Goal: Information Seeking & Learning: Find specific fact

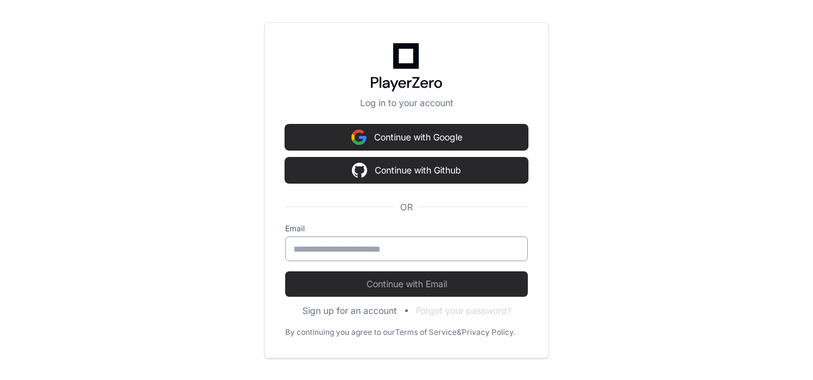
click at [364, 250] on input "email" at bounding box center [406, 249] width 226 height 13
type input "**********"
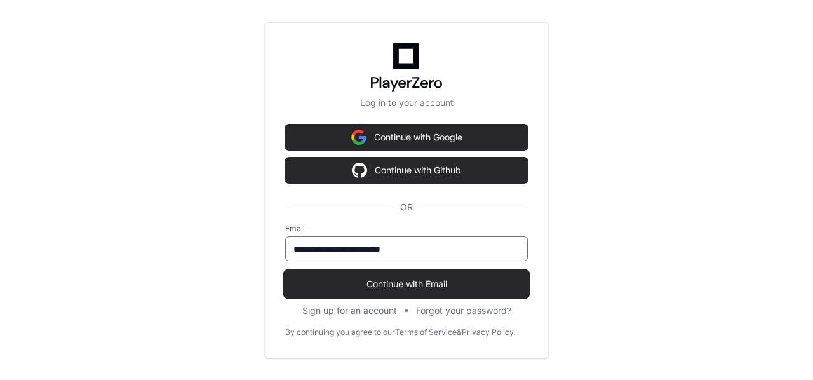
click at [411, 281] on span "Continue with Email" at bounding box center [406, 283] width 243 height 13
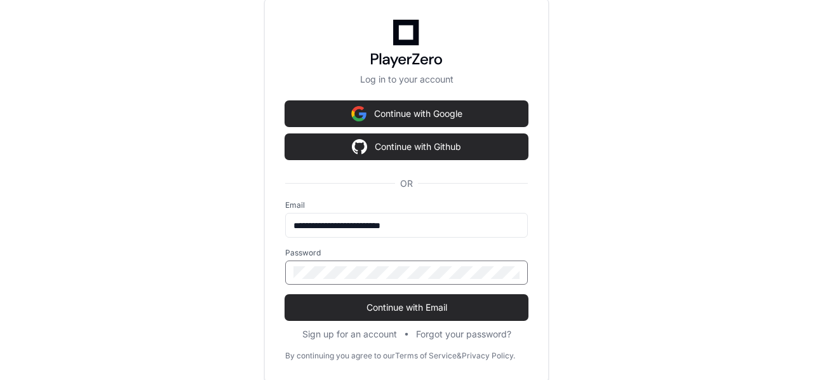
click at [285, 295] on button "Continue with Email" at bounding box center [406, 307] width 243 height 25
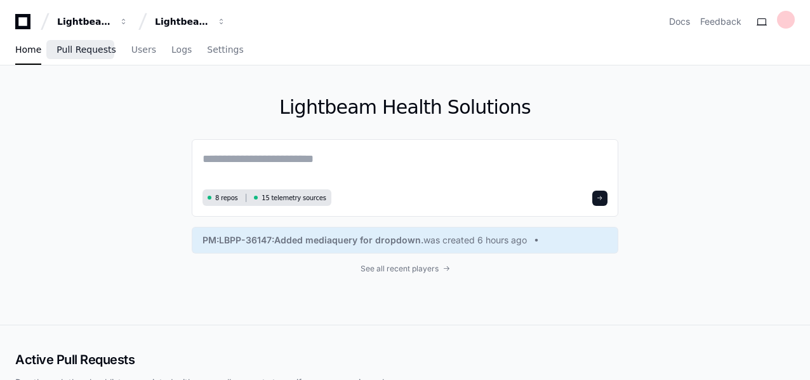
click at [83, 55] on link "Pull Requests" at bounding box center [86, 50] width 59 height 29
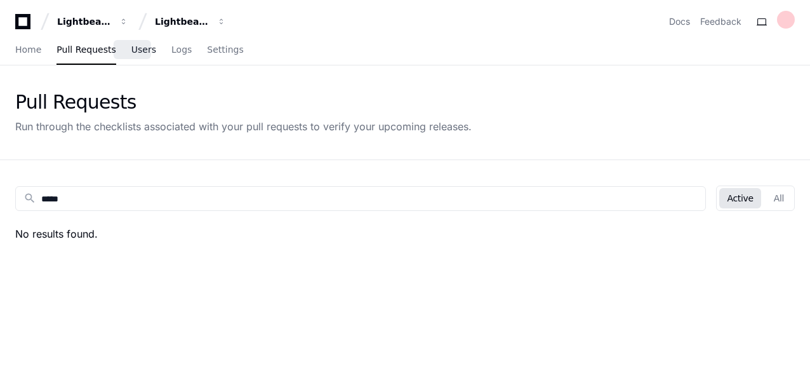
click at [133, 49] on span "Users" at bounding box center [143, 50] width 25 height 8
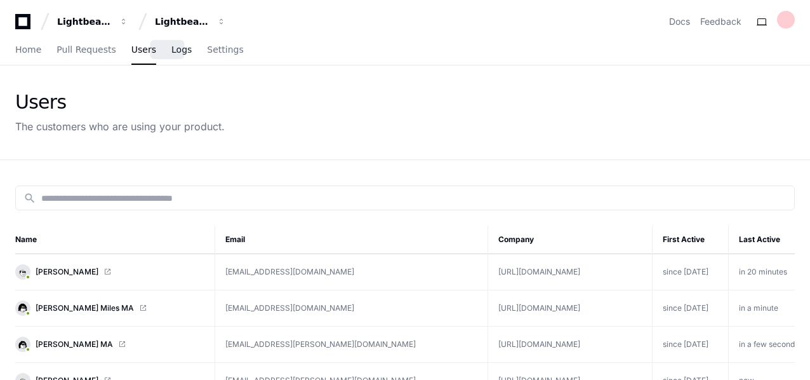
click at [174, 51] on span "Logs" at bounding box center [181, 50] width 20 height 8
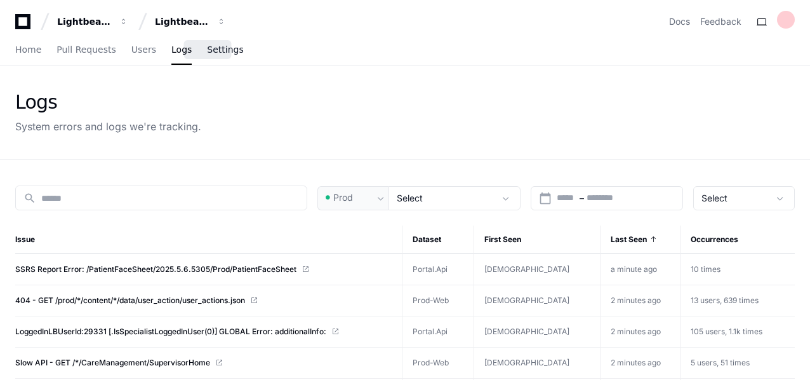
click at [210, 51] on span "Settings" at bounding box center [225, 50] width 36 height 8
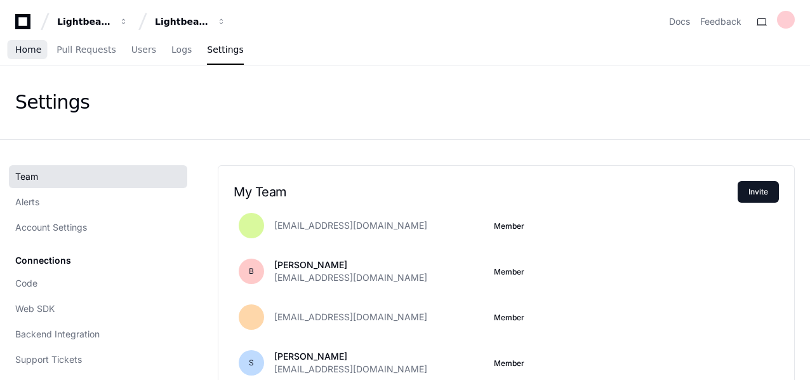
click at [34, 49] on span "Home" at bounding box center [28, 50] width 26 height 8
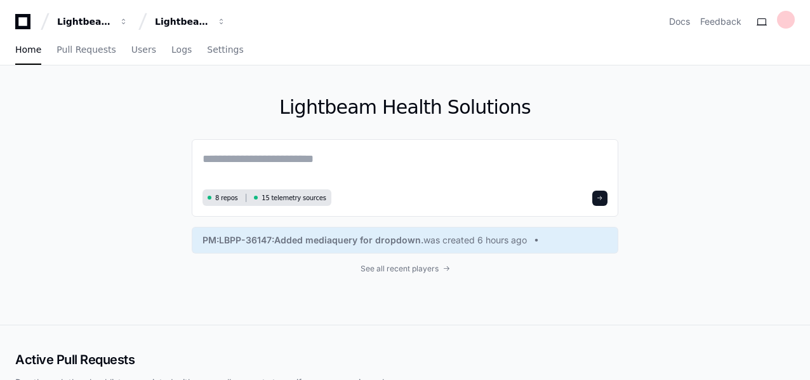
click at [22, 22] on icon at bounding box center [22, 21] width 25 height 15
click at [97, 24] on div "Lightbeam Health" at bounding box center [84, 21] width 55 height 13
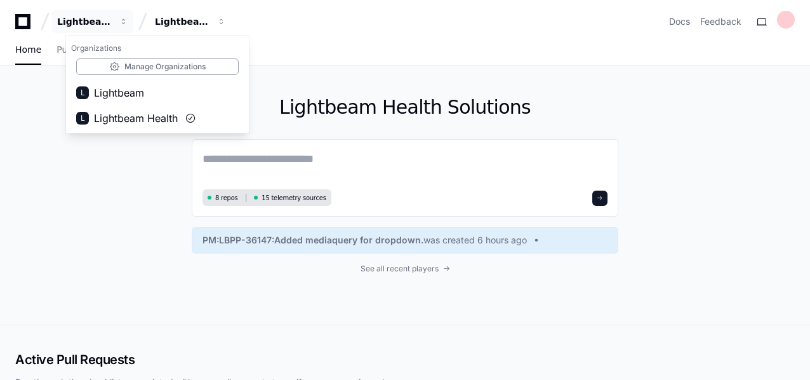
click at [22, 22] on icon at bounding box center [22, 21] width 25 height 15
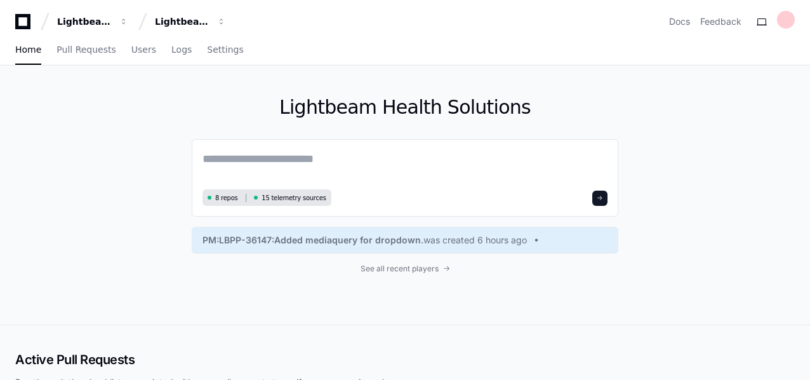
click at [22, 22] on icon at bounding box center [22, 21] width 25 height 15
click at [176, 21] on div "Lightbeam Health Solutions" at bounding box center [182, 21] width 55 height 13
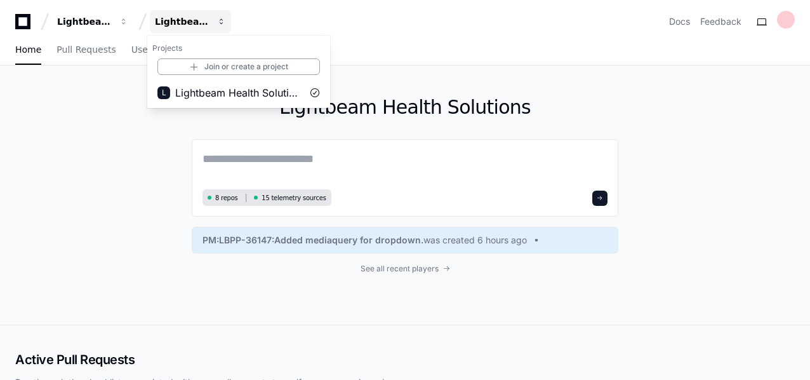
click at [176, 21] on div "Lightbeam Health Solutions" at bounding box center [182, 21] width 55 height 13
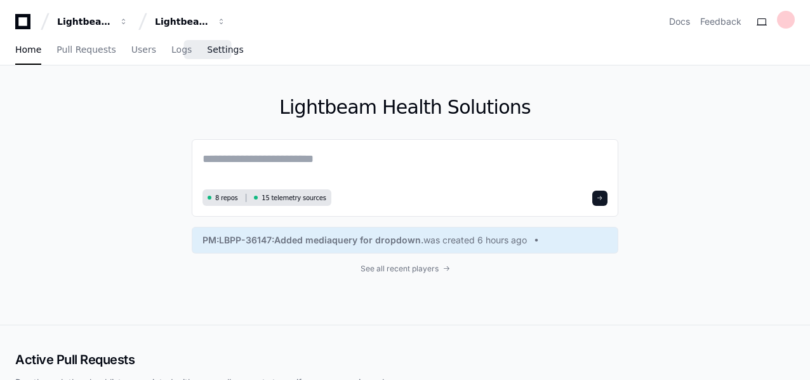
click at [207, 48] on span "Settings" at bounding box center [225, 50] width 36 height 8
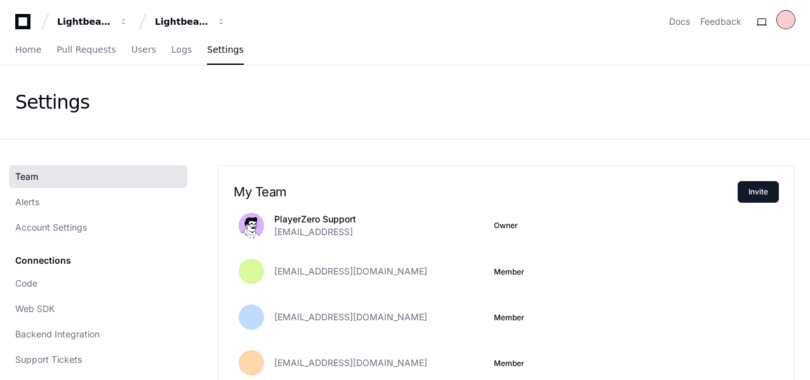
click at [782, 23] on div at bounding box center [786, 20] width 18 height 18
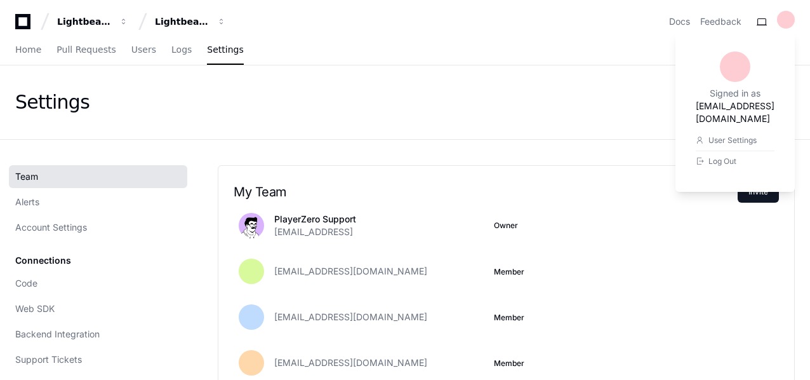
click at [182, 104] on div "Settings" at bounding box center [405, 102] width 780 height 23
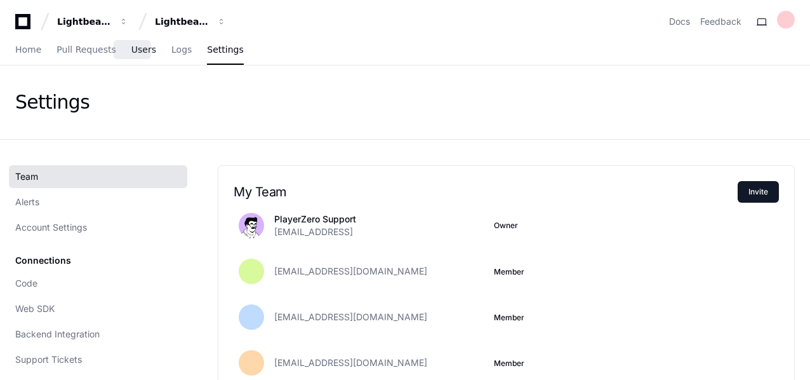
click at [132, 51] on span "Users" at bounding box center [143, 50] width 25 height 8
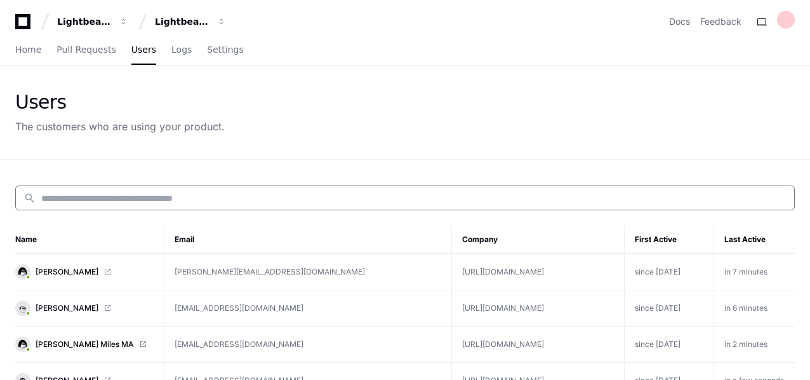
click at [93, 198] on input at bounding box center [413, 198] width 745 height 13
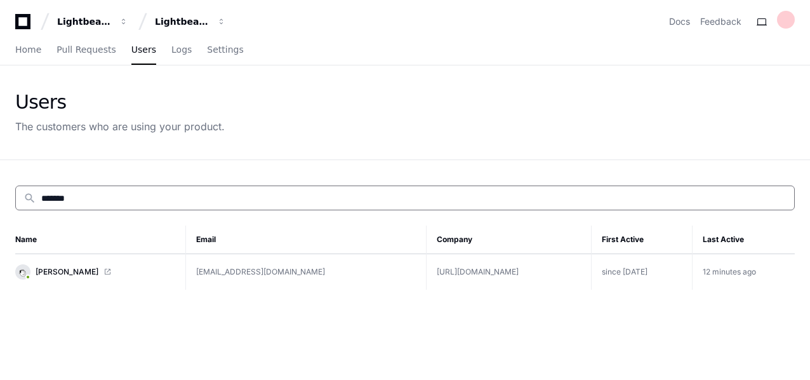
type input "*******"
click at [110, 269] on span at bounding box center [107, 272] width 8 height 8
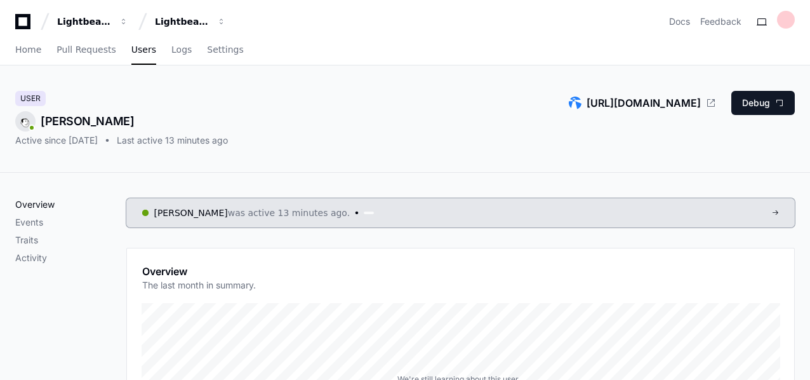
click at [34, 204] on p "Overview" at bounding box center [70, 204] width 111 height 13
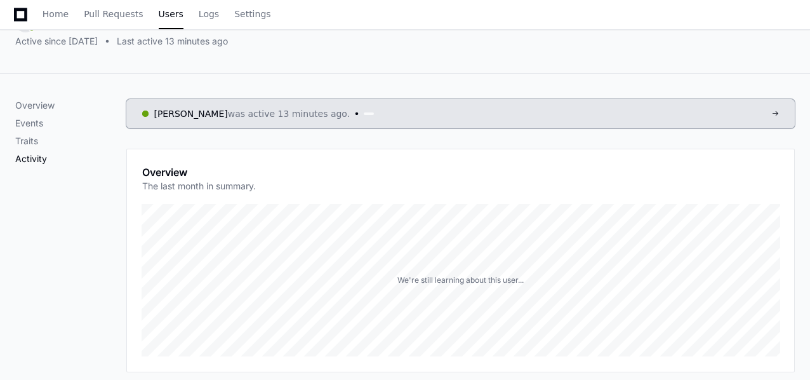
scroll to position [69, 0]
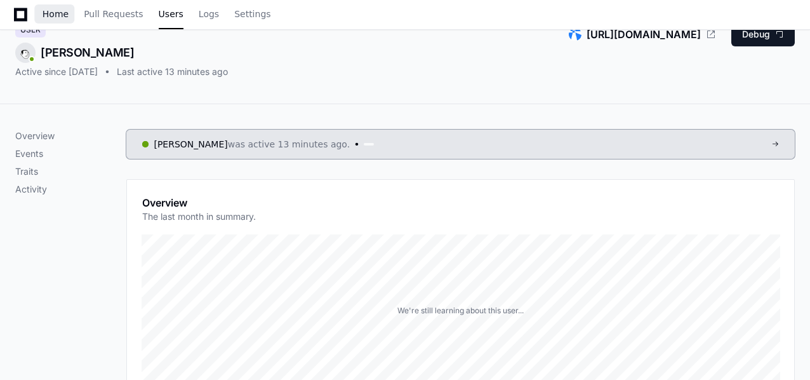
click at [57, 15] on span "Home" at bounding box center [56, 14] width 26 height 8
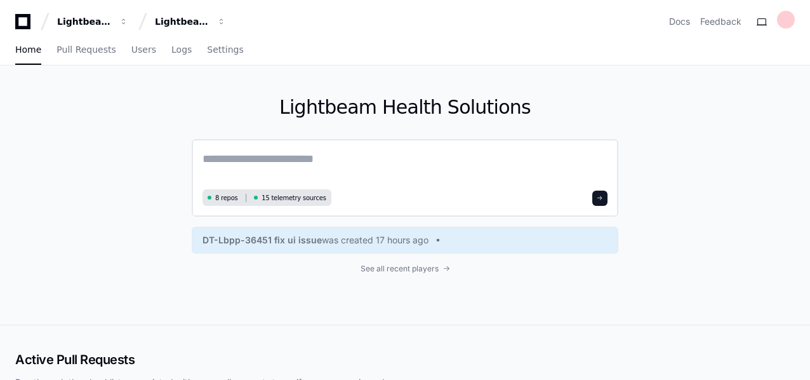
click at [279, 159] on textarea at bounding box center [405, 168] width 405 height 36
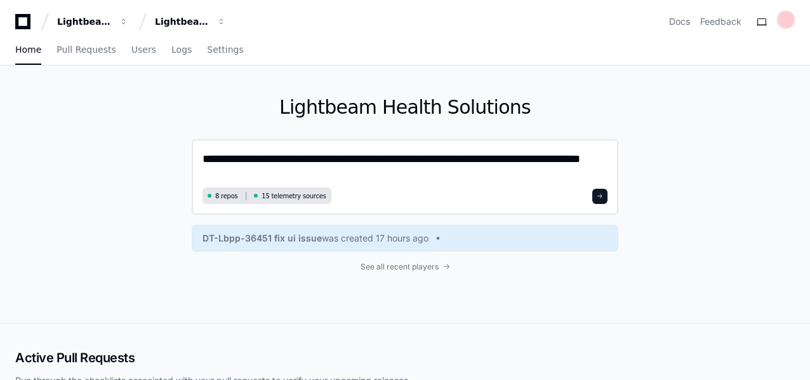
type textarea "**********"
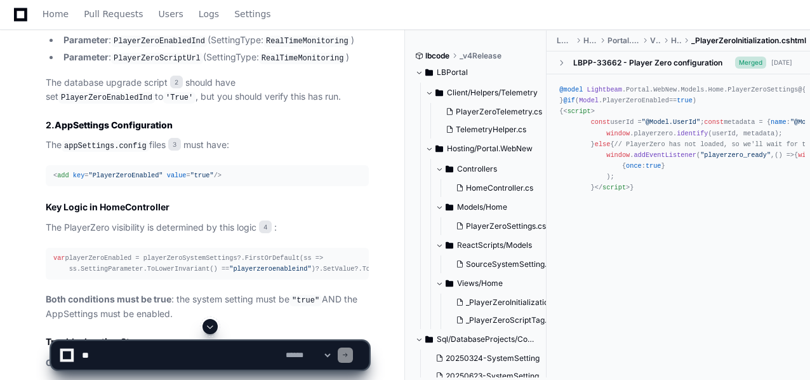
scroll to position [961, 0]
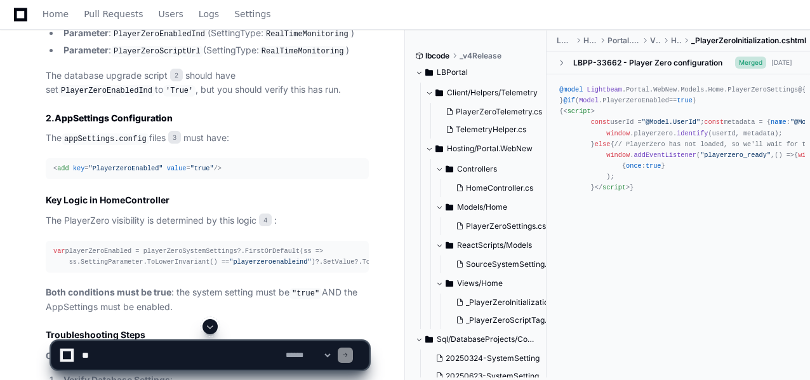
click at [123, 164] on span ""PlayerZeroEnabled"" at bounding box center [125, 168] width 74 height 8
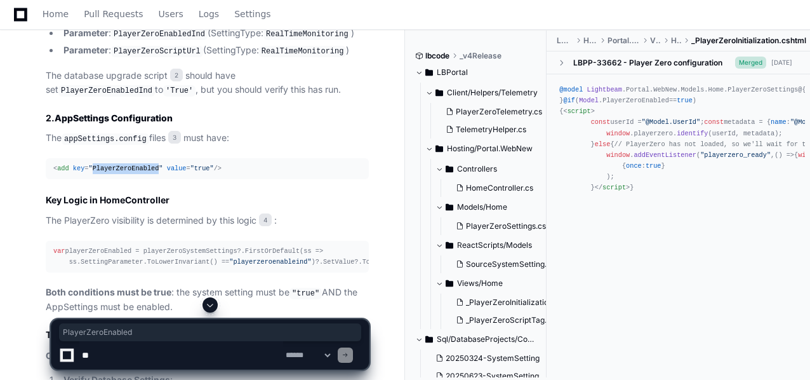
copy span "PlayerZeroEnabled"
click at [262, 258] on span ""playerzeroenableind"" at bounding box center [270, 262] width 82 height 8
copy span "playerzeroenableind"
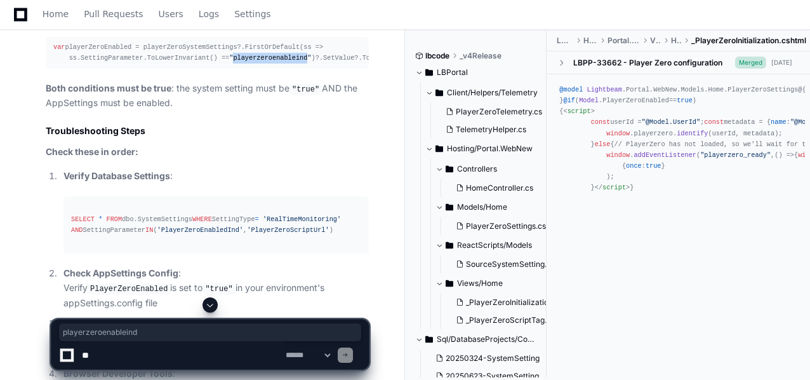
scroll to position [1171, 0]
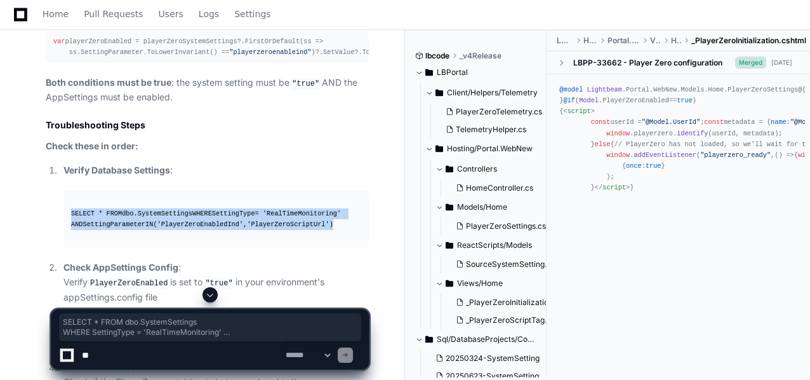
drag, startPoint x: 330, startPoint y: 232, endPoint x: 67, endPoint y: 211, distance: 263.7
click at [67, 211] on pre "SELECT * FROM dbo.SystemSettings WHERE SettingType = 'RealTimeMonitoring' AND S…" at bounding box center [215, 218] width 305 height 57
copy div "SELECT * FROM dbo.SystemSettings WHERE SettingType = 'RealTimeMonitoring' AND S…"
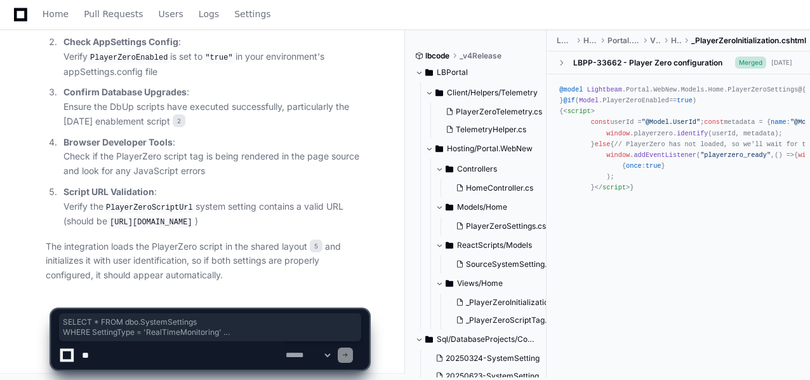
scroll to position [1407, 0]
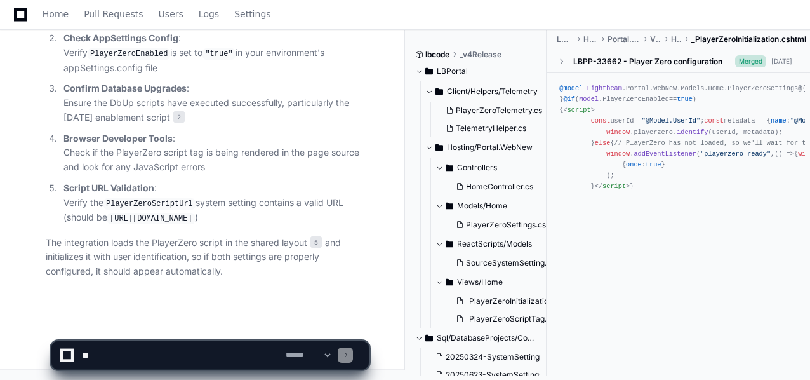
click at [89, 352] on textarea at bounding box center [181, 355] width 204 height 28
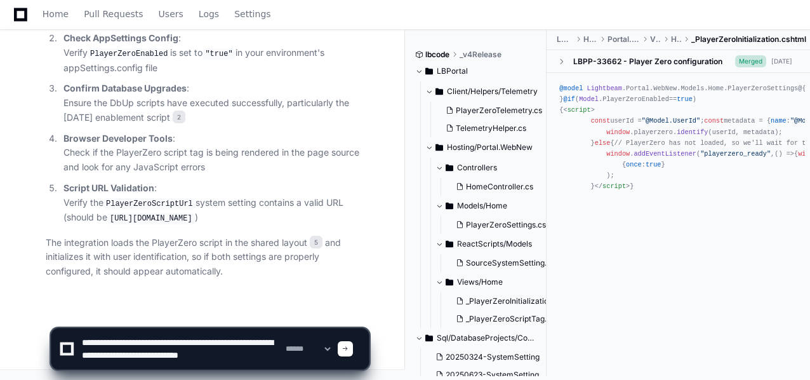
type textarea "**********"
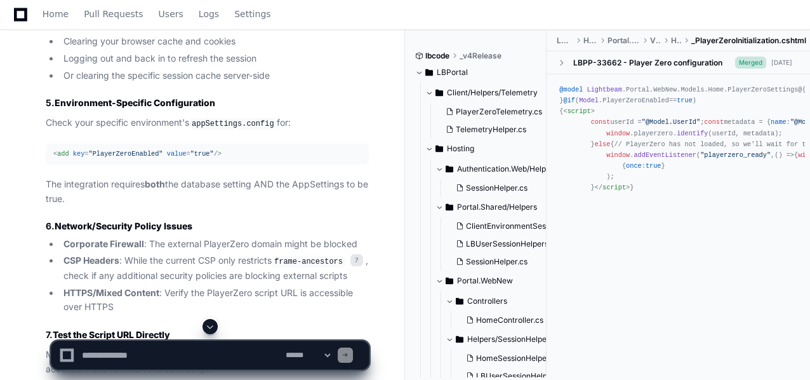
scroll to position [2856, 0]
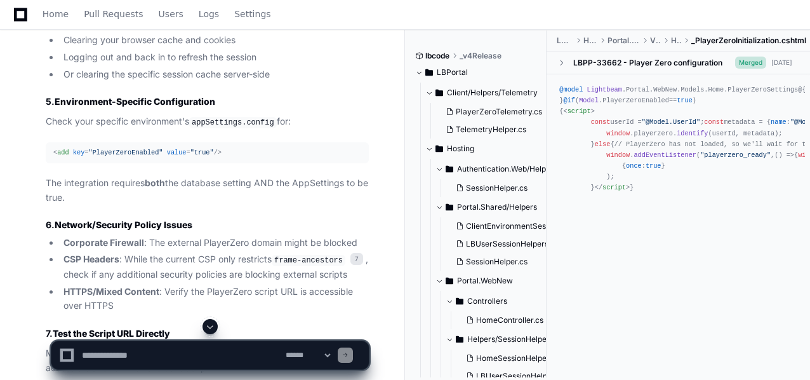
click at [129, 156] on span ""PlayerZeroEnabled"" at bounding box center [125, 153] width 74 height 8
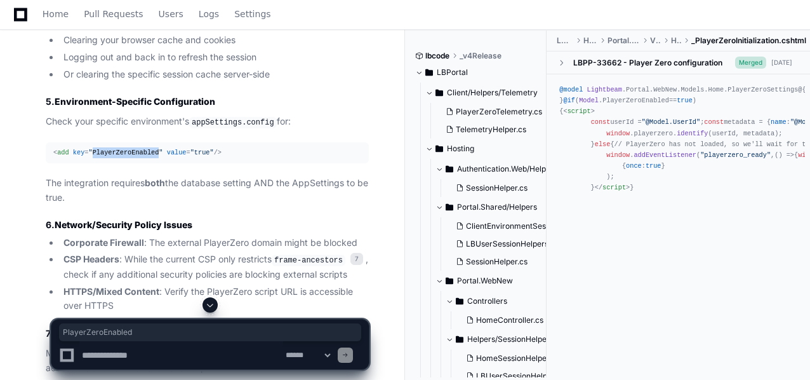
click at [129, 156] on span ""PlayerZeroEnabled"" at bounding box center [125, 153] width 74 height 8
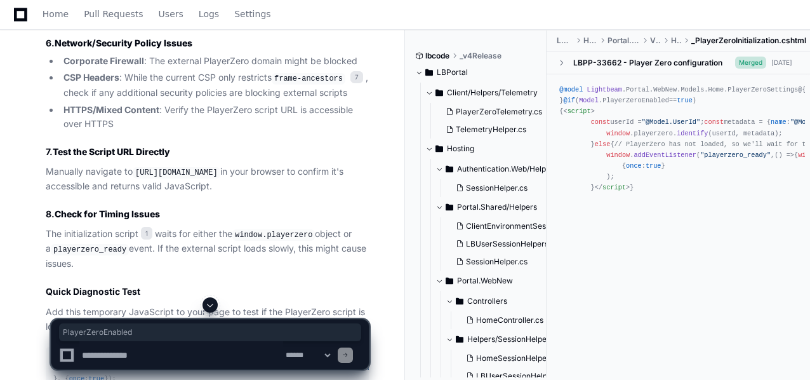
scroll to position [3347, 0]
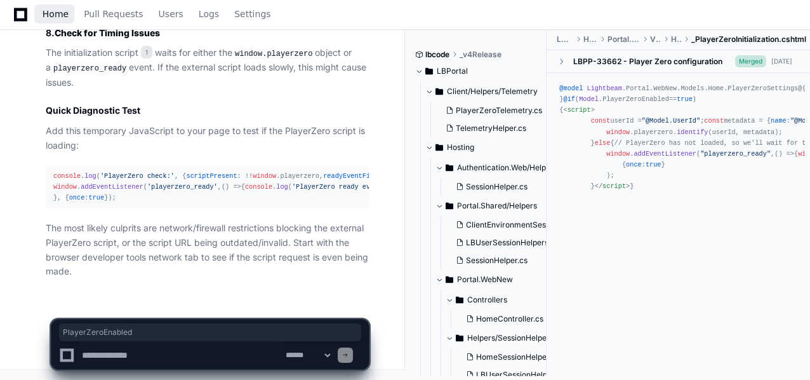
click at [56, 17] on span "Home" at bounding box center [56, 14] width 26 height 8
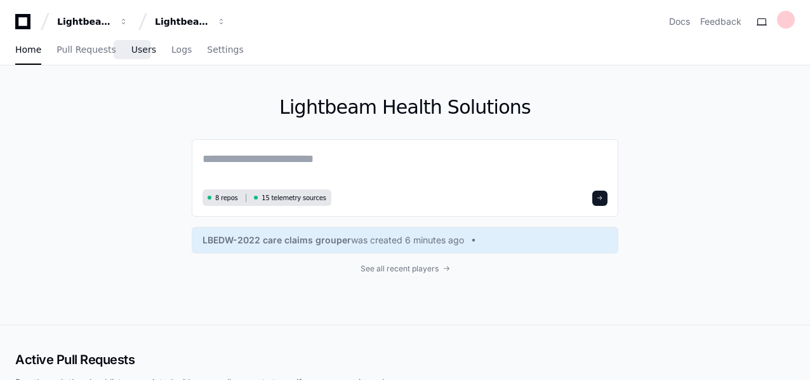
click at [131, 47] on span "Users" at bounding box center [143, 50] width 25 height 8
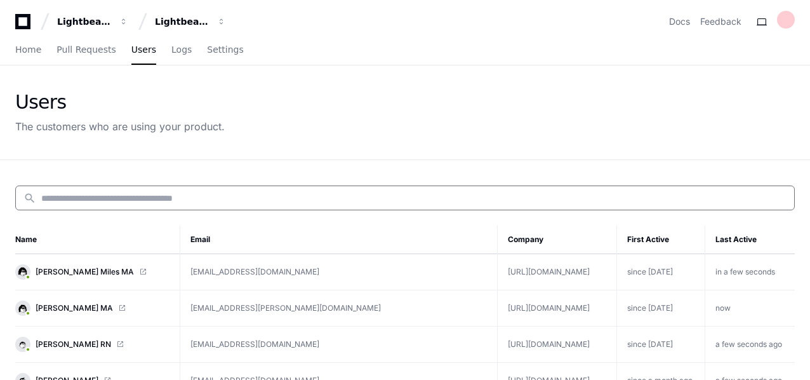
click at [88, 199] on input at bounding box center [413, 198] width 745 height 13
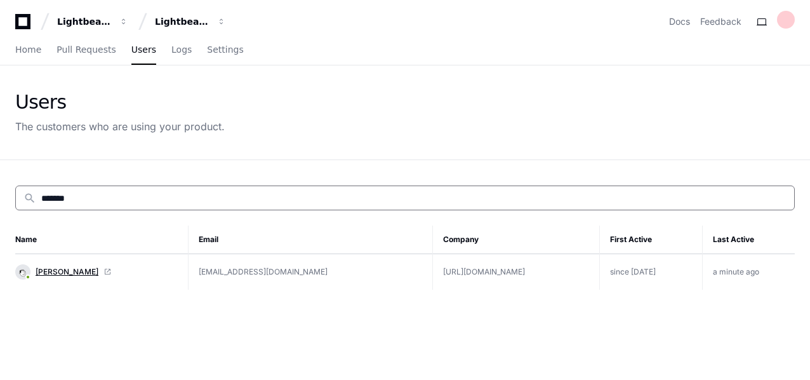
type input "*******"
click at [81, 270] on span "[PERSON_NAME]" at bounding box center [67, 272] width 63 height 10
click at [63, 272] on span "[PERSON_NAME]" at bounding box center [67, 272] width 63 height 10
click at [79, 267] on span "[PERSON_NAME]" at bounding box center [67, 272] width 63 height 10
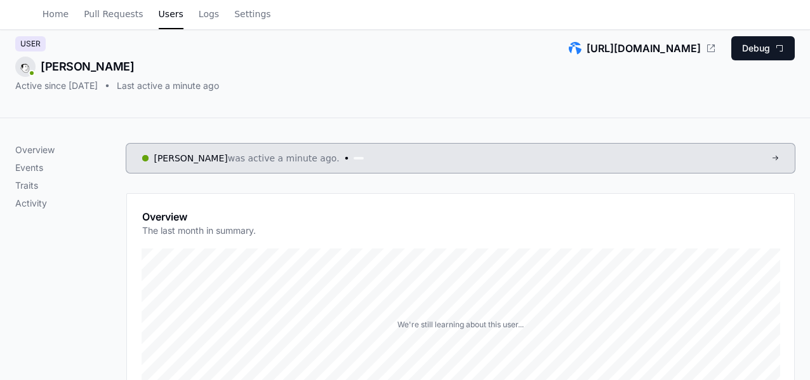
scroll to position [41, 0]
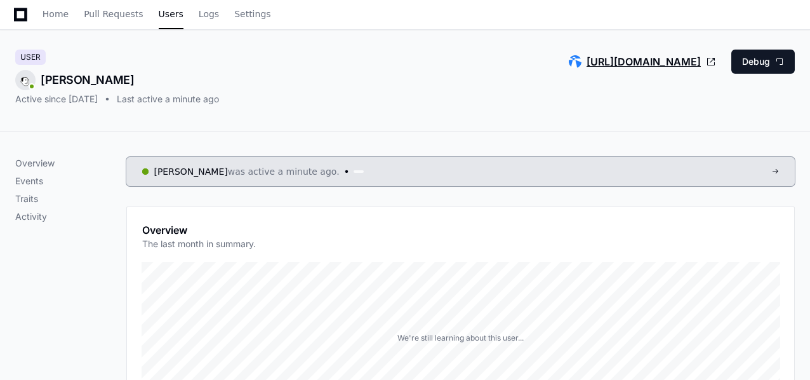
click at [712, 60] on span at bounding box center [711, 62] width 10 height 10
click at [642, 62] on span "[URL][DOMAIN_NAME]" at bounding box center [644, 61] width 114 height 15
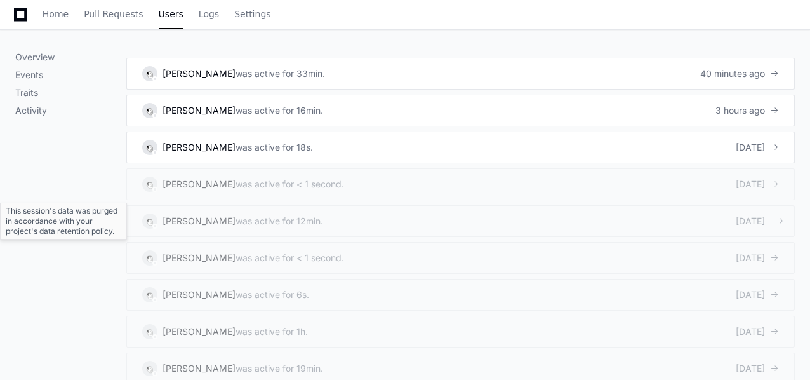
scroll to position [782, 0]
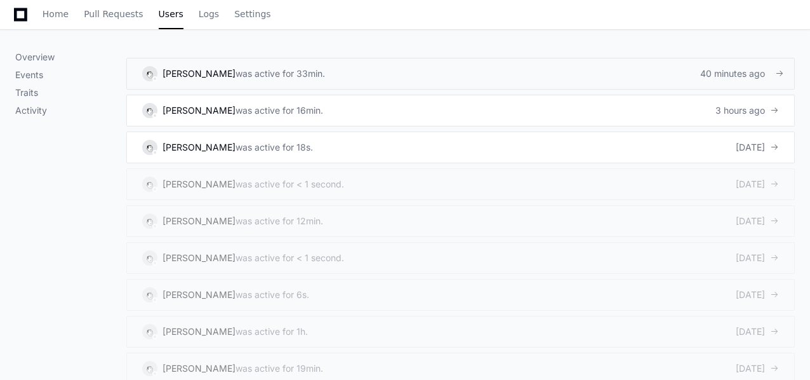
click at [283, 74] on div "was active for 33min." at bounding box center [281, 73] width 90 height 13
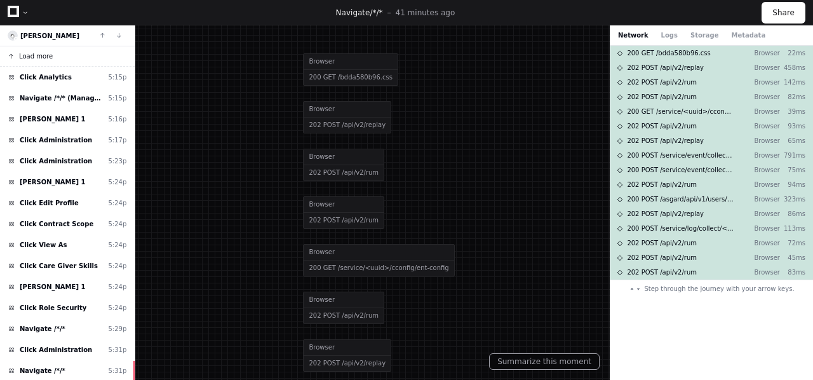
click at [36, 57] on span "Load more" at bounding box center [36, 56] width 34 height 10
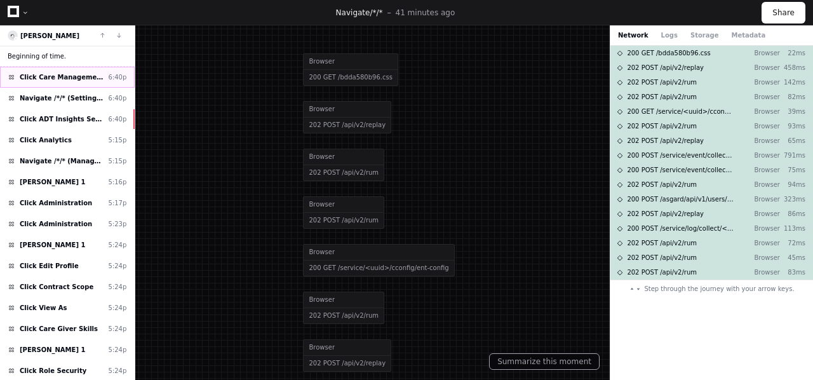
click at [46, 77] on span "Click Care Management" at bounding box center [62, 77] width 84 height 10
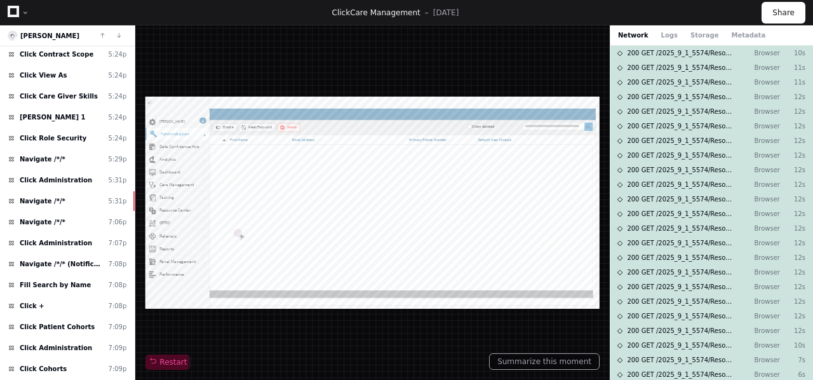
scroll to position [234, 0]
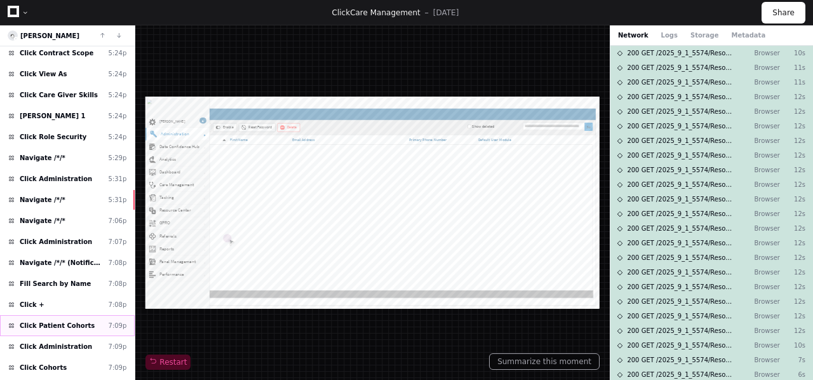
click at [44, 325] on span "Click Patient Cohorts" at bounding box center [57, 326] width 75 height 10
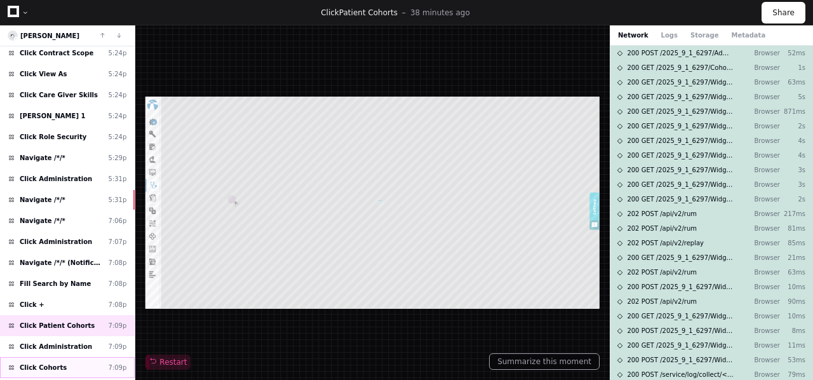
click at [38, 366] on span "Click Cohorts" at bounding box center [43, 368] width 47 height 10
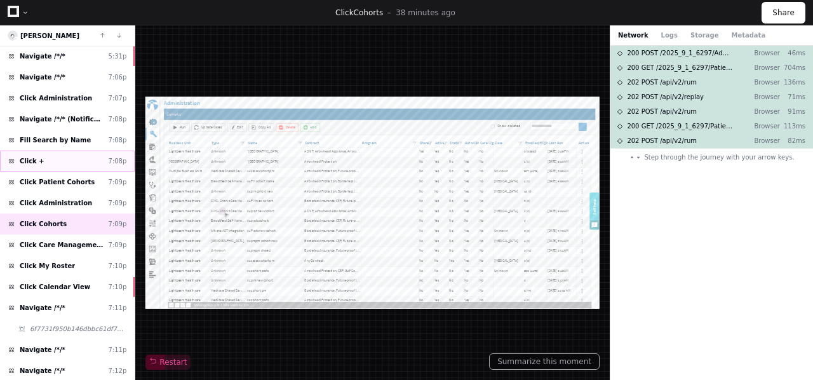
scroll to position [419, 0]
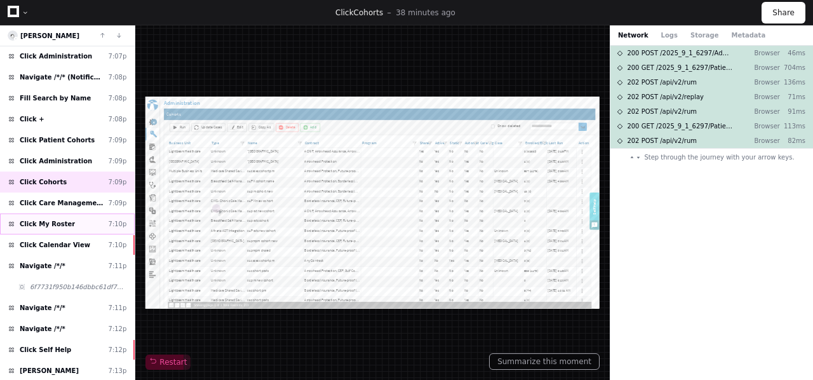
click at [52, 222] on span "Click My Roster" at bounding box center [47, 224] width 55 height 10
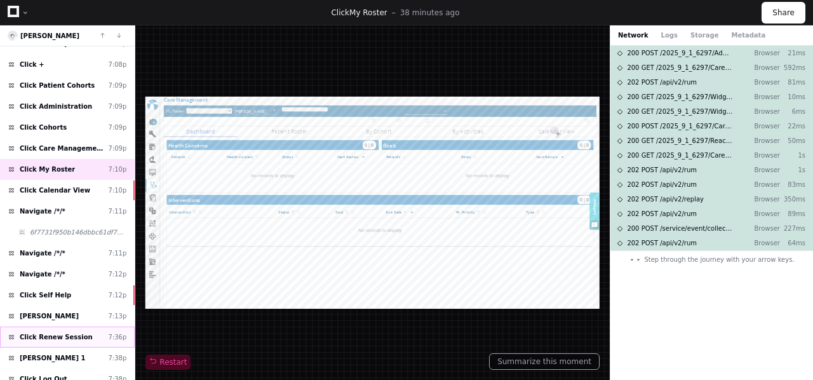
scroll to position [545, 0]
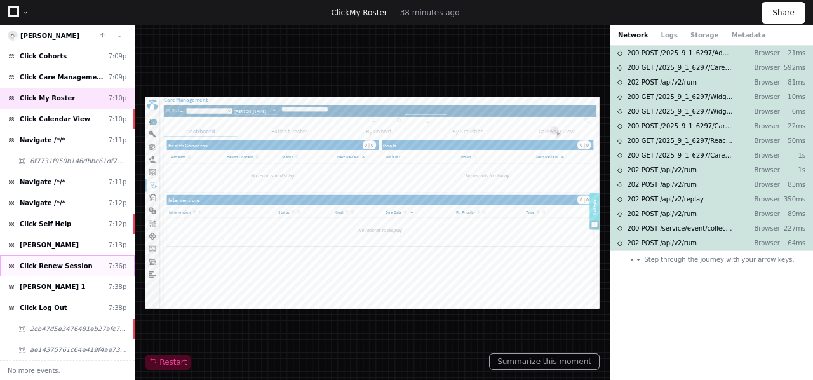
click at [53, 263] on span "Click Renew Session" at bounding box center [56, 266] width 73 height 10
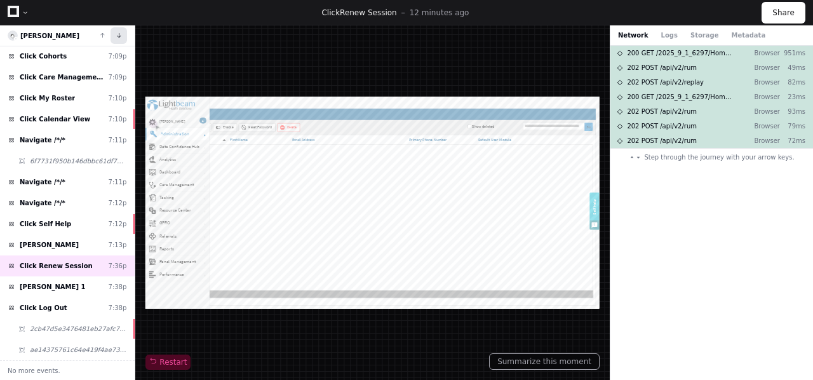
click at [119, 37] on button at bounding box center [118, 35] width 17 height 17
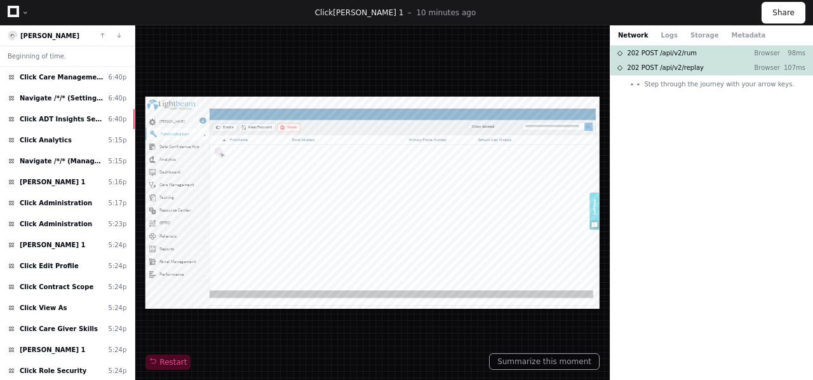
scroll to position [545, 0]
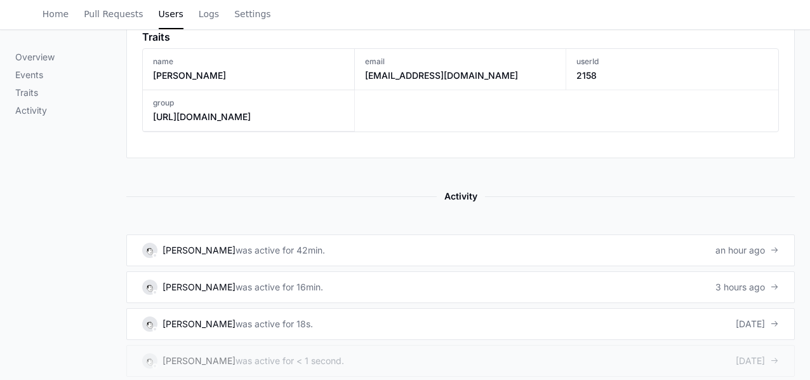
scroll to position [658, 0]
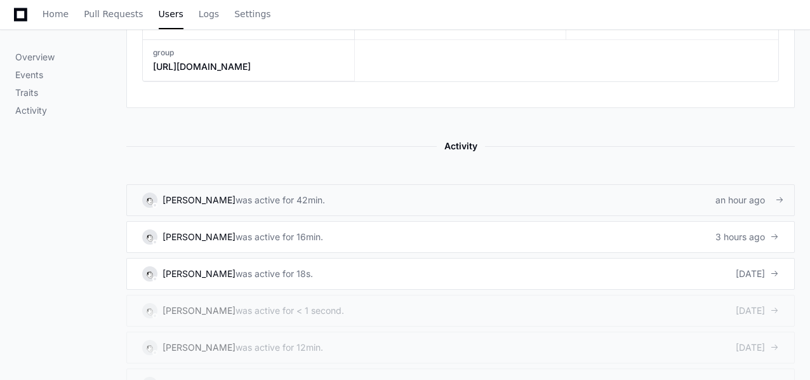
click at [278, 199] on div "was active for 42min." at bounding box center [281, 200] width 90 height 13
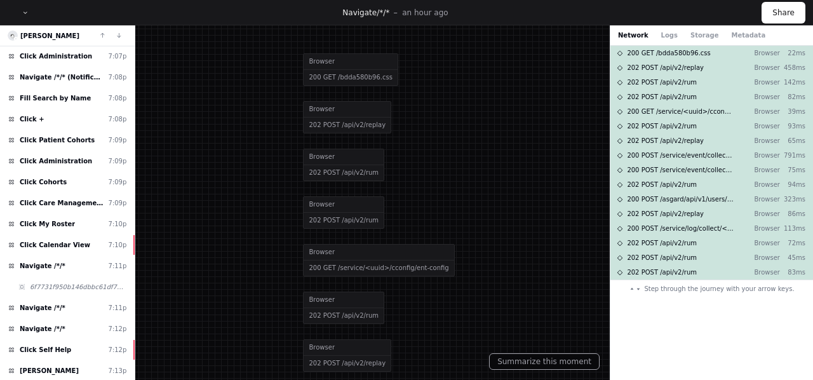
scroll to position [524, 0]
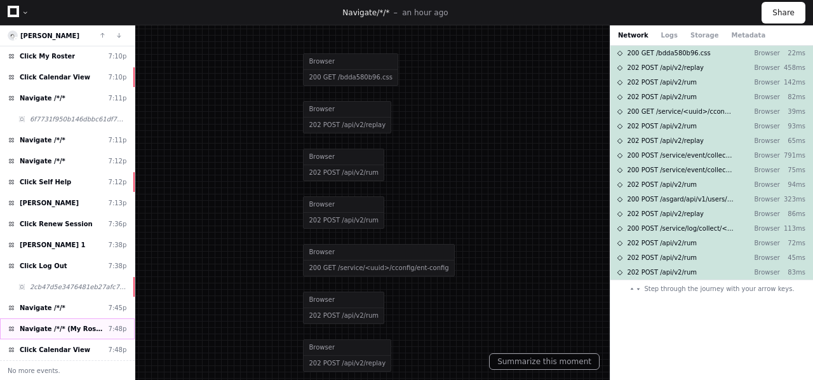
click at [44, 326] on span "Navigate /*/* (My Roster)" at bounding box center [62, 329] width 84 height 10
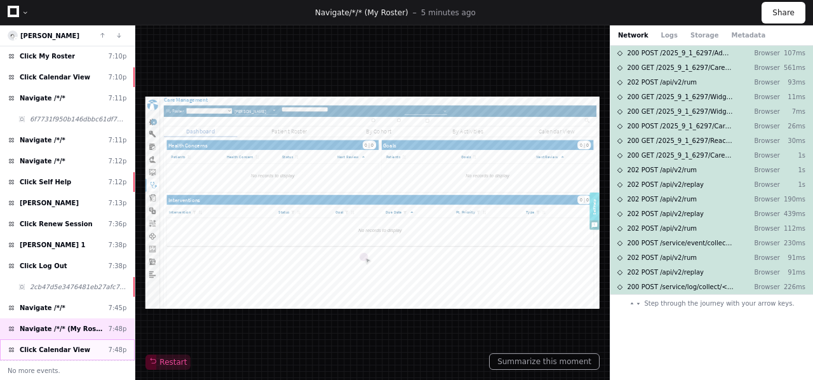
click at [44, 348] on span "Click Calendar View" at bounding box center [55, 350] width 70 height 10
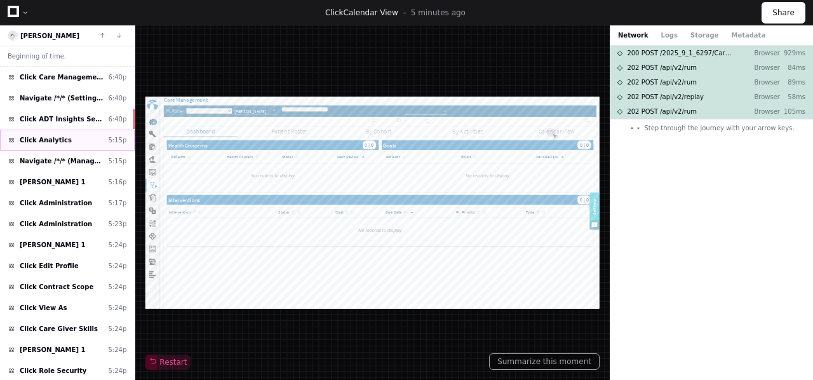
scroll to position [587, 0]
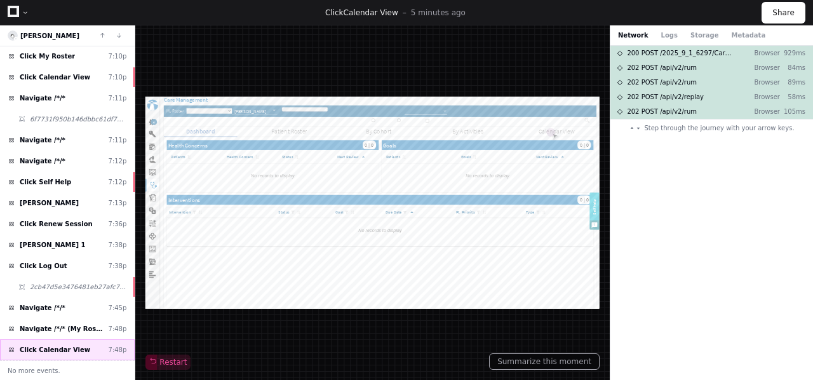
click at [45, 350] on span "Click Calendar View" at bounding box center [55, 350] width 70 height 10
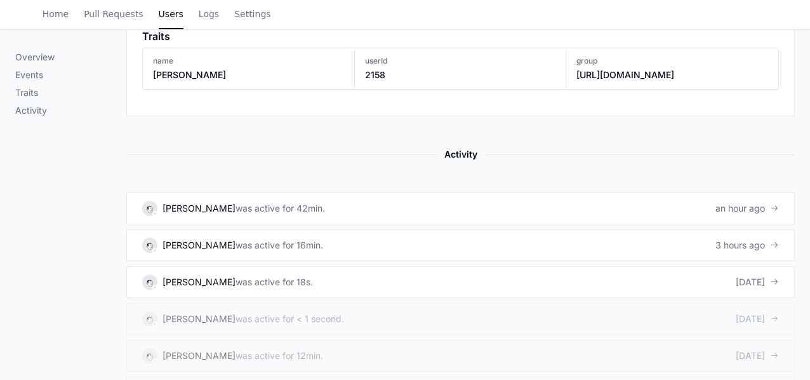
scroll to position [658, 0]
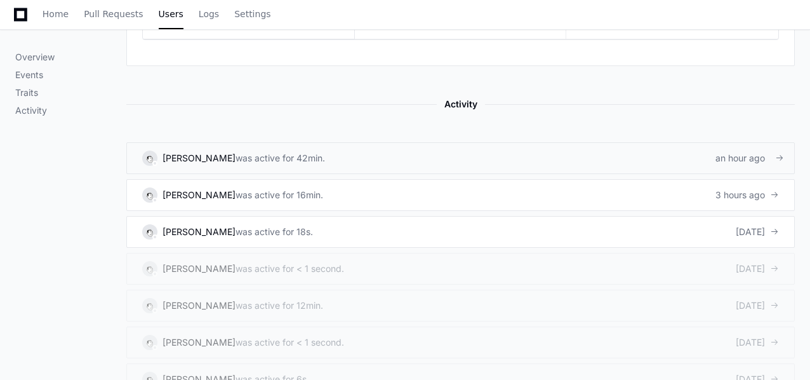
click at [304, 154] on div "was active for 42min." at bounding box center [281, 158] width 90 height 13
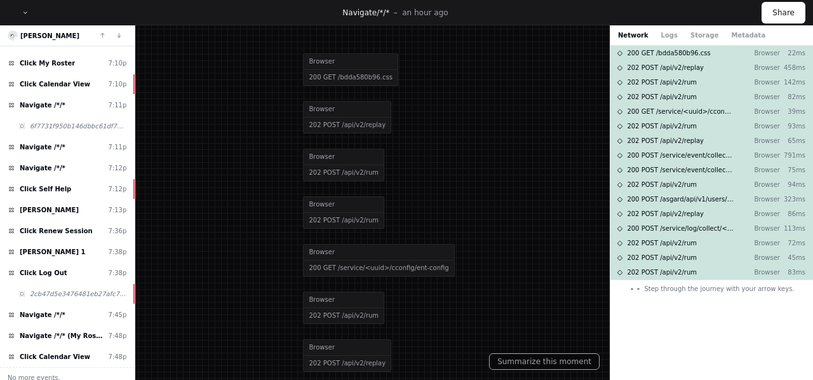
scroll to position [524, 0]
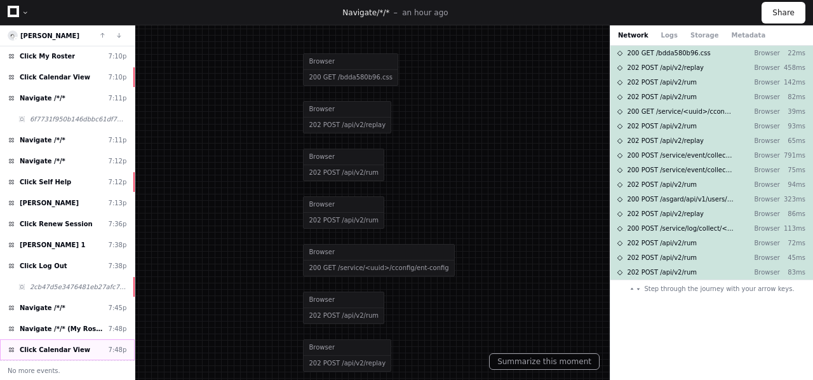
click at [32, 346] on span "Click Calendar View" at bounding box center [55, 350] width 70 height 10
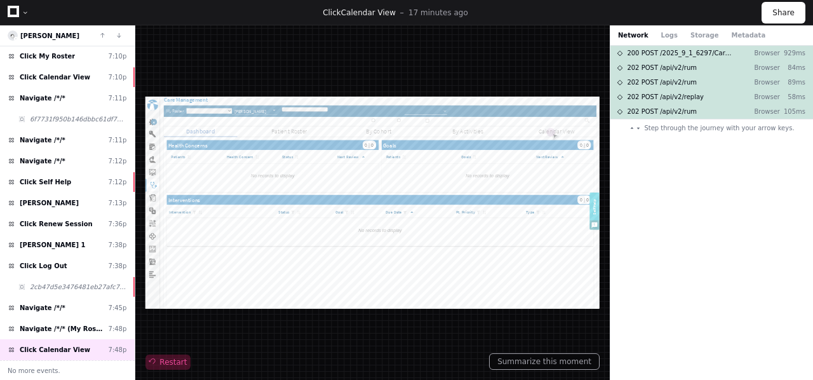
click at [159, 359] on span "Restart" at bounding box center [167, 362] width 37 height 10
click at [549, 359] on button "Summarize this moment" at bounding box center [544, 361] width 110 height 17
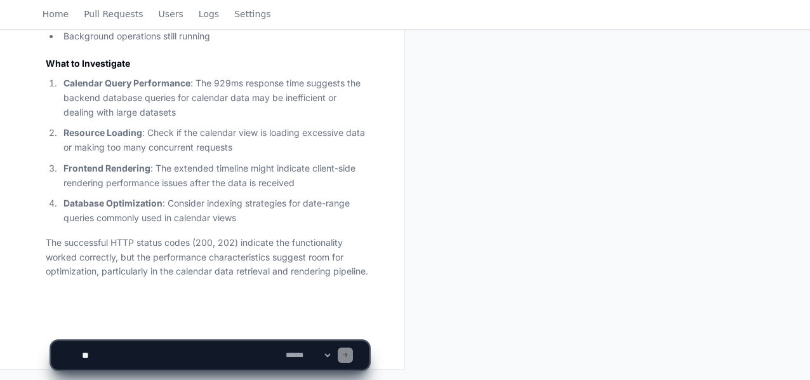
scroll to position [804, 0]
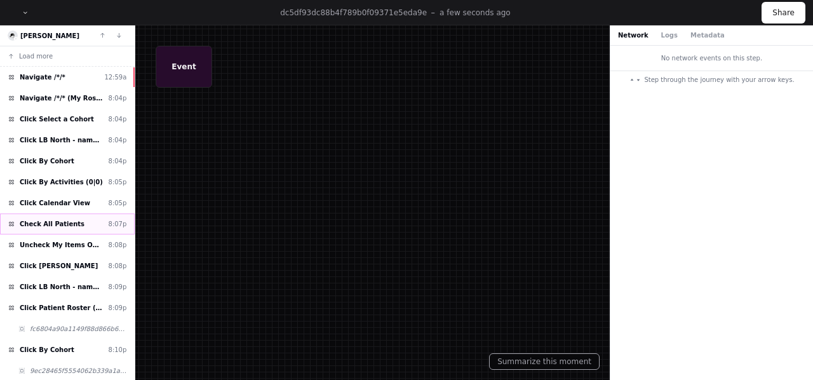
scroll to position [42, 0]
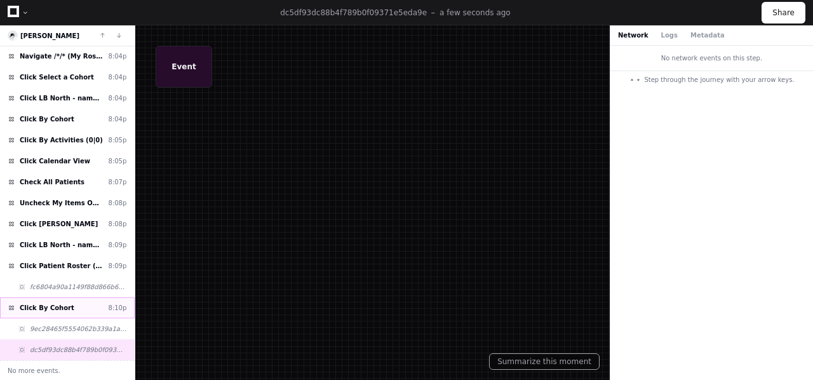
click at [57, 299] on div "Click By Cohort 8:10p" at bounding box center [67, 307] width 135 height 21
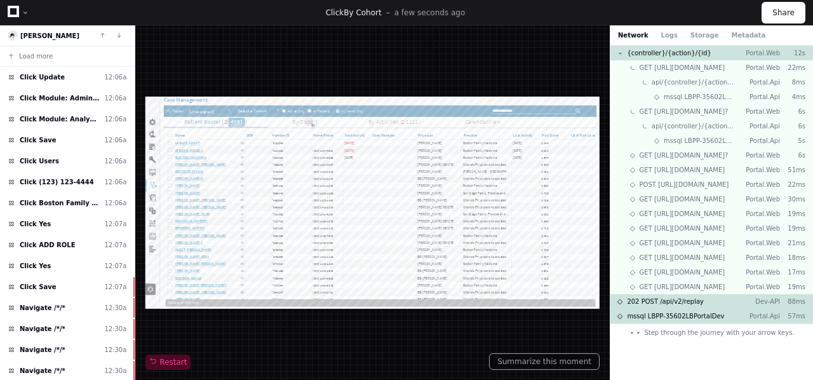
click at [64, 182] on span "Click (123) 123-4444" at bounding box center [57, 182] width 74 height 10
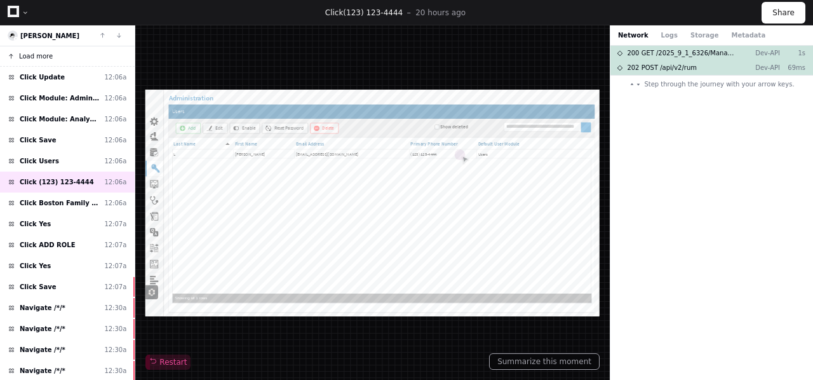
click at [31, 53] on span "Load more" at bounding box center [36, 56] width 34 height 10
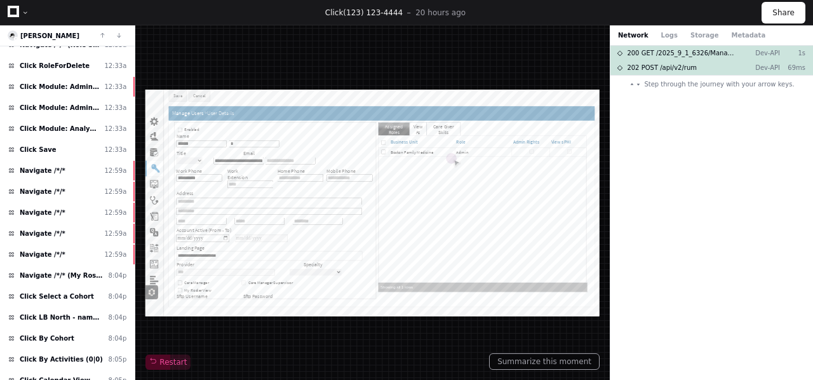
type input "**********"
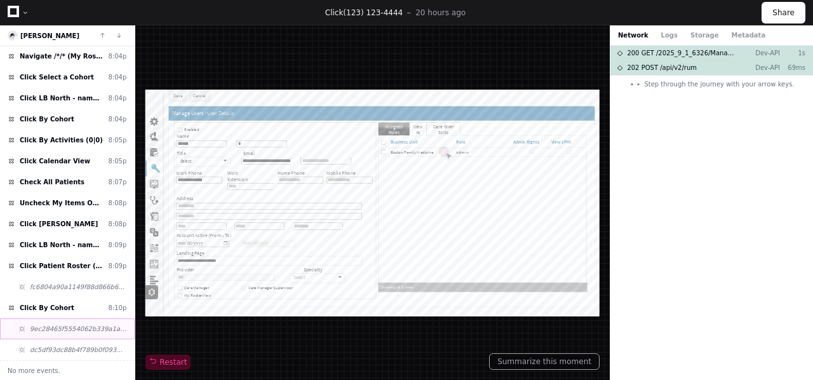
click at [65, 330] on span "9ec28465f5554062b339a1a1d969e450" at bounding box center [78, 329] width 97 height 10
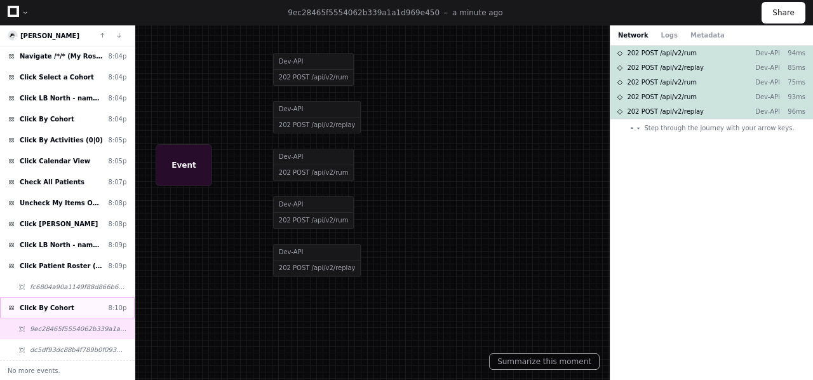
click at [44, 305] on span "Click By Cohort" at bounding box center [47, 308] width 55 height 10
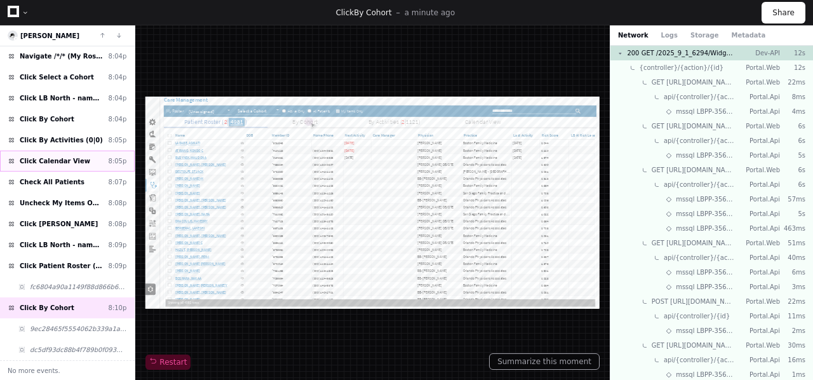
click at [49, 159] on span "Click Calendar View" at bounding box center [55, 161] width 70 height 10
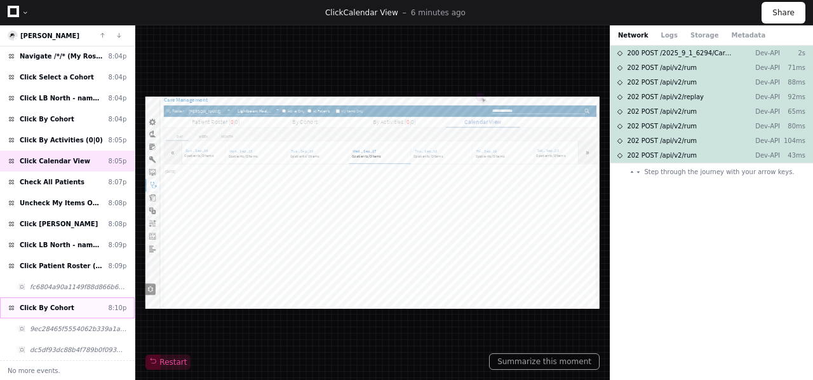
click at [43, 308] on span "Click By Cohort" at bounding box center [47, 308] width 55 height 10
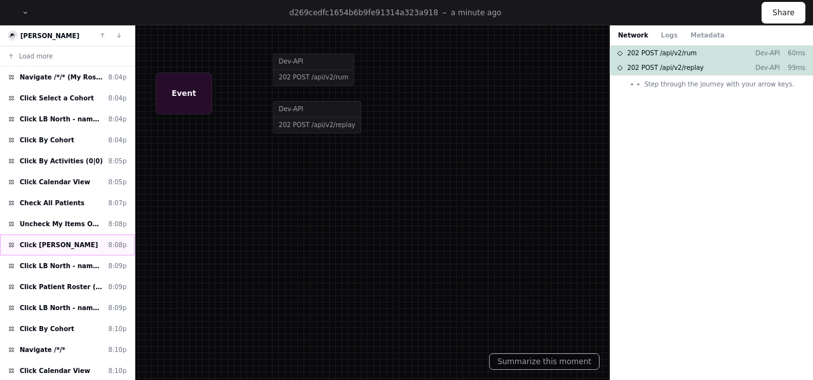
scroll to position [42, 0]
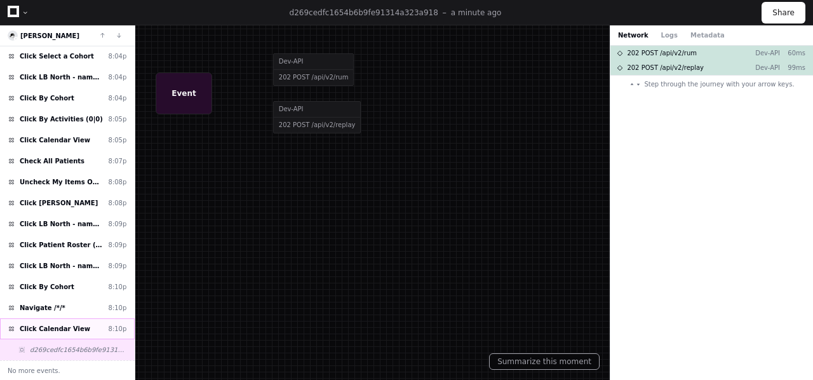
click at [46, 328] on span "Click Calendar View" at bounding box center [55, 329] width 70 height 10
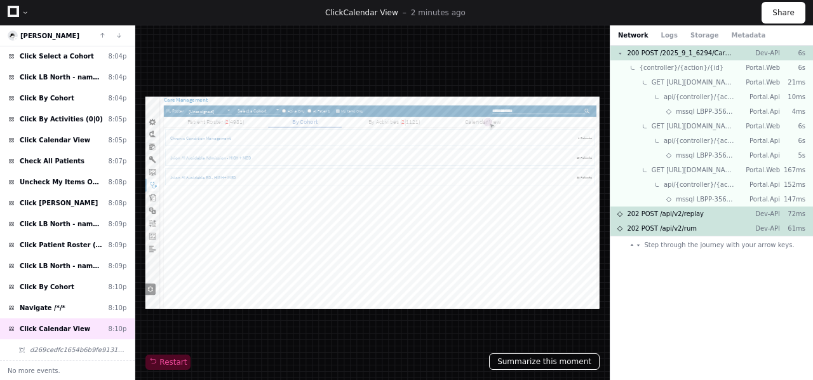
click at [535, 361] on button "Summarize this moment" at bounding box center [544, 361] width 110 height 17
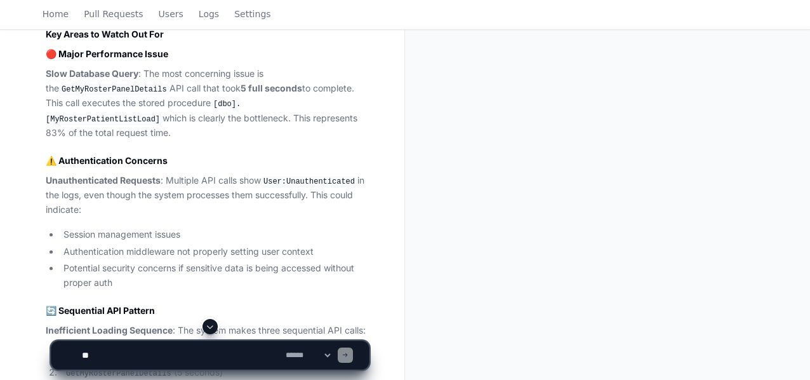
scroll to position [512, 0]
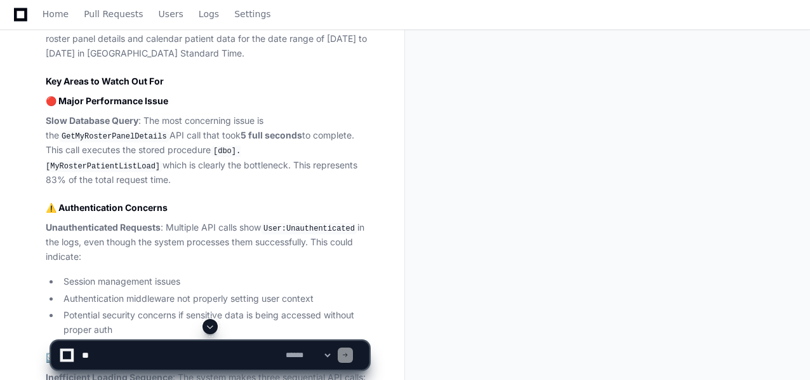
click at [100, 137] on code "GetMyRosterPanelDetails" at bounding box center [114, 136] width 110 height 11
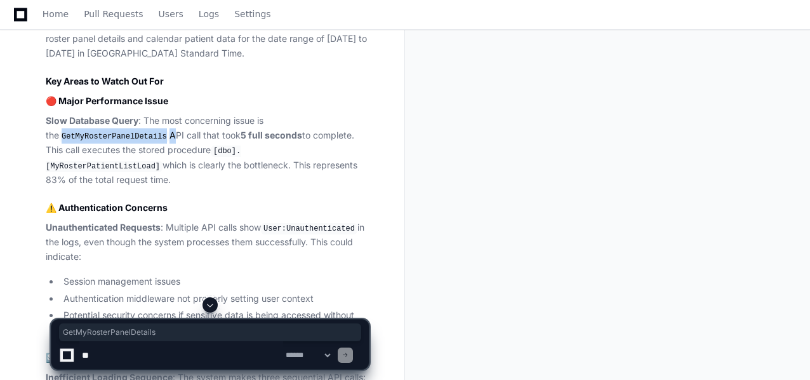
click at [100, 137] on code "GetMyRosterPanelDetails" at bounding box center [114, 136] width 110 height 11
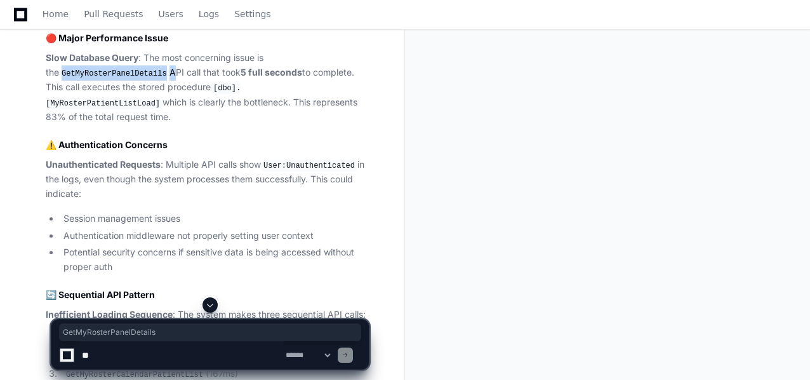
scroll to position [576, 0]
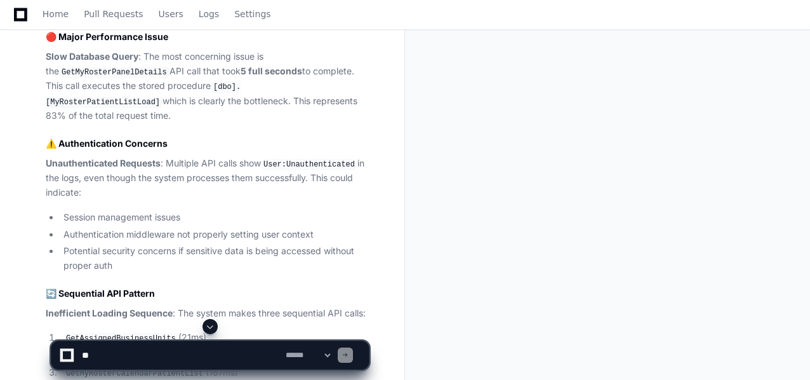
click at [241, 88] on code "[dbo].[MyRosterPatientListLoad]" at bounding box center [143, 94] width 195 height 27
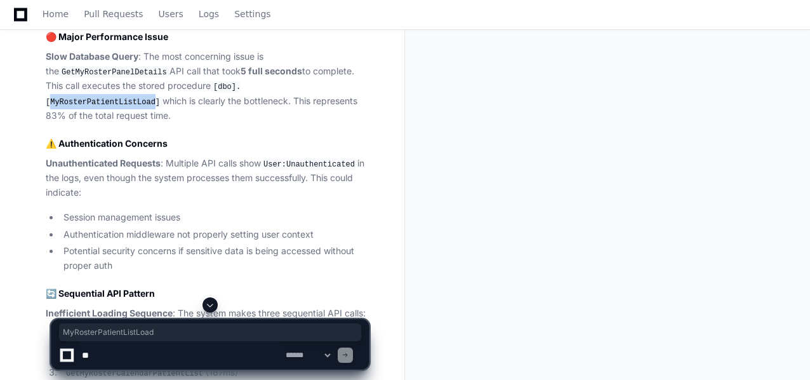
click at [241, 88] on code "[dbo].[MyRosterPatientListLoad]" at bounding box center [143, 94] width 195 height 27
copy code "MyRosterPatientListLoad"
click at [241, 89] on code "[dbo].[MyRosterPatientListLoad]" at bounding box center [143, 94] width 195 height 27
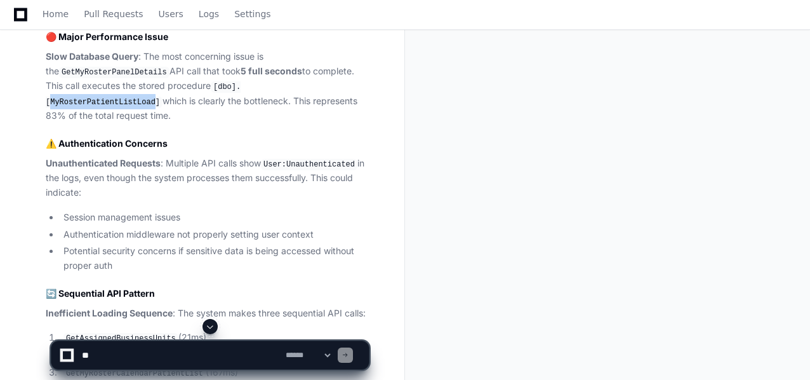
click at [241, 89] on code "[dbo].[MyRosterPatientListLoad]" at bounding box center [143, 94] width 195 height 27
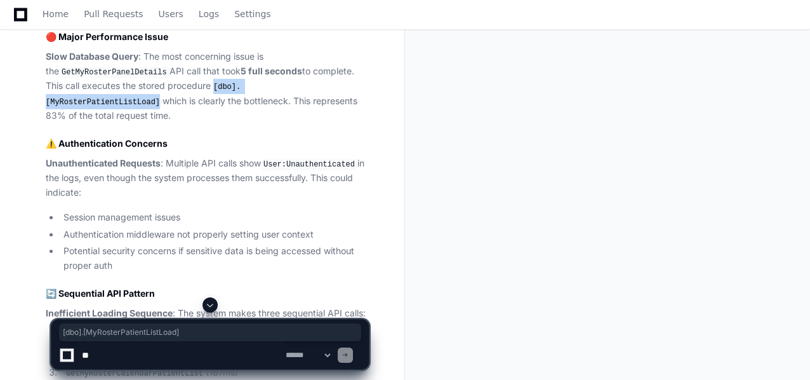
drag, startPoint x: 198, startPoint y: 86, endPoint x: 326, endPoint y: 86, distance: 128.2
click at [241, 86] on code "[dbo].[MyRosterPatientListLoad]" at bounding box center [143, 94] width 195 height 27
click at [137, 357] on textarea at bounding box center [181, 355] width 204 height 28
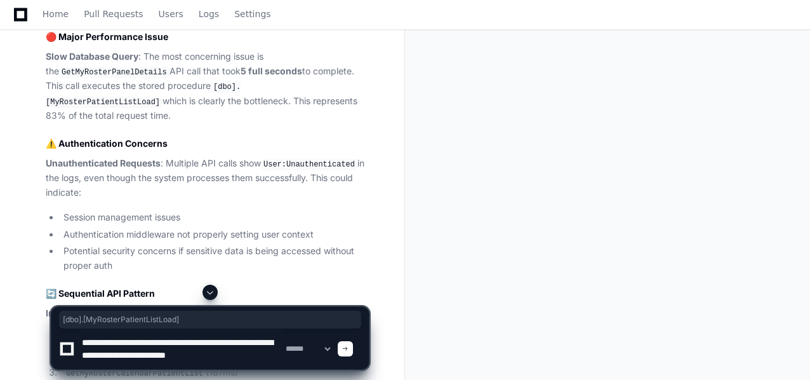
scroll to position [4, 0]
type textarea "**********"
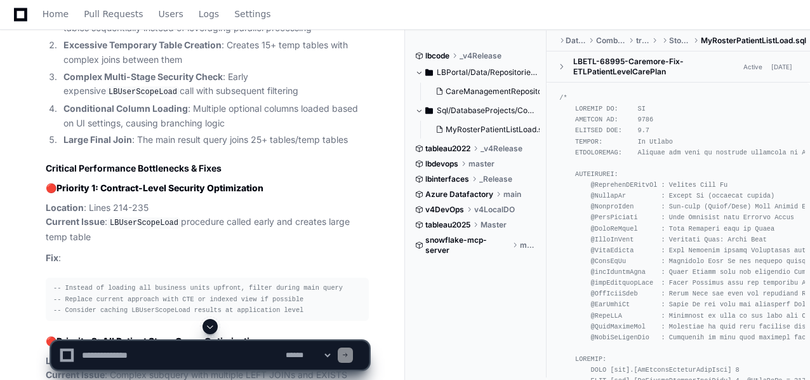
scroll to position [1968, 0]
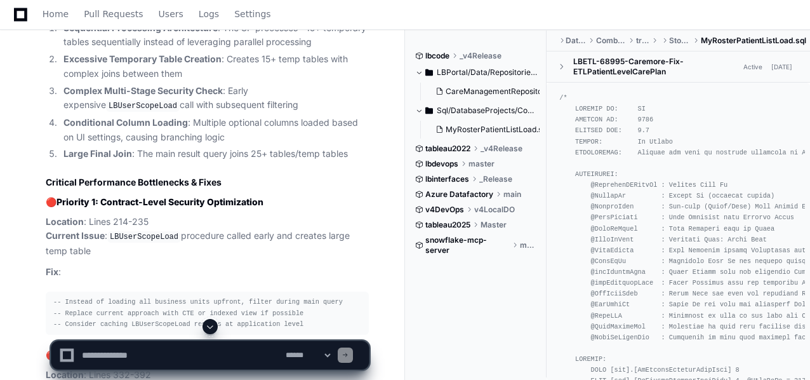
click at [113, 215] on p "Location : Lines 214-235 Current Issue : LBUserScopeLoad procedure called early…" at bounding box center [207, 237] width 323 height 44
click at [146, 196] on strong "Priority 1: Contract-Level Security Optimization" at bounding box center [160, 201] width 207 height 11
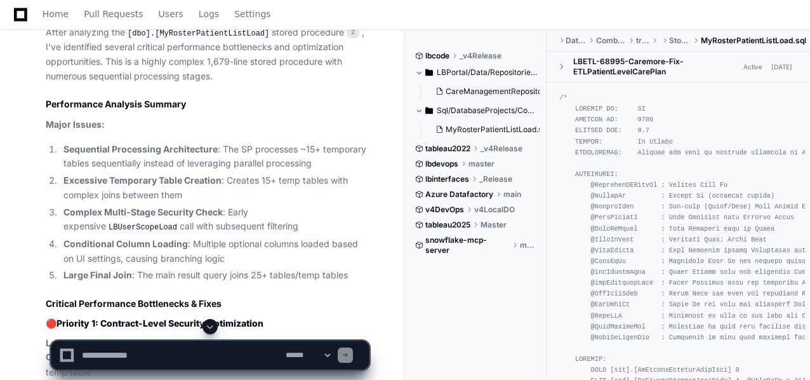
scroll to position [1849, 0]
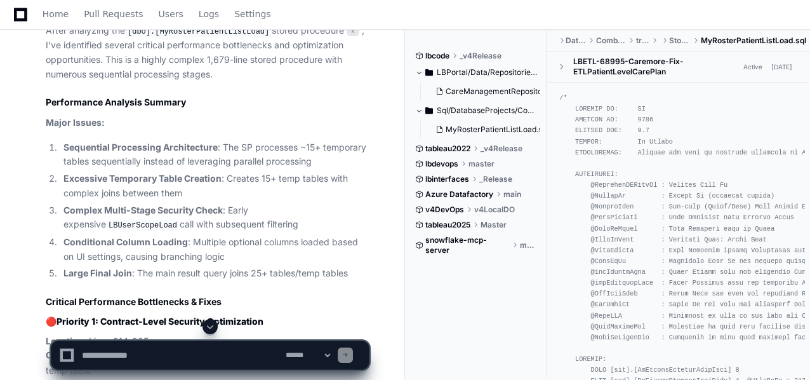
click at [180, 220] on code "LBUserScopeLoad" at bounding box center [143, 225] width 74 height 11
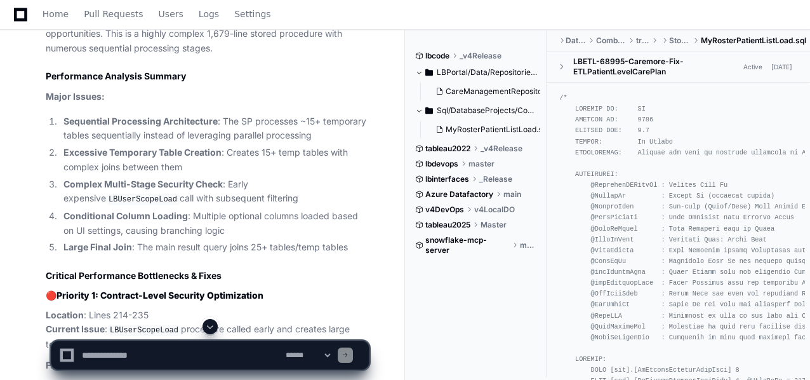
scroll to position [1875, 0]
click at [180, 193] on code "LBUserScopeLoad" at bounding box center [143, 198] width 74 height 11
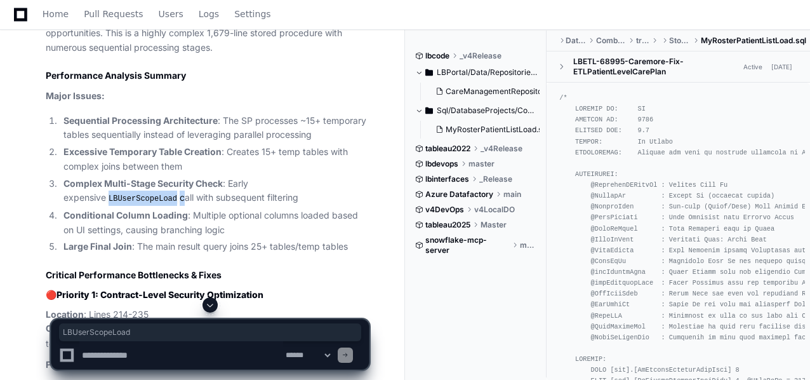
click at [180, 193] on code "LBUserScopeLoad" at bounding box center [143, 198] width 74 height 11
copy li "LBUserScopeLoad"
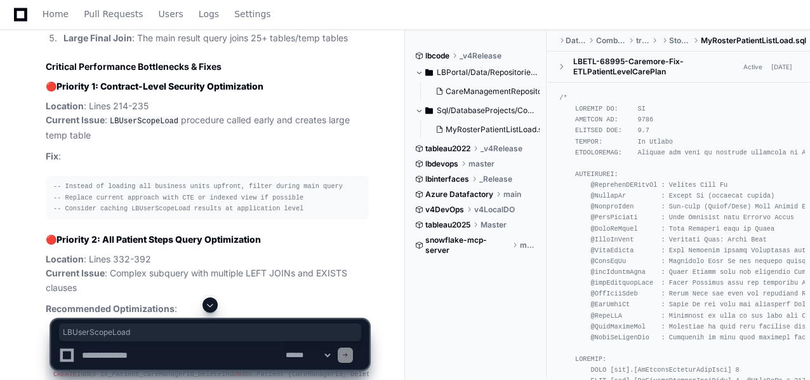
scroll to position [2085, 0]
